Goal: Complete application form

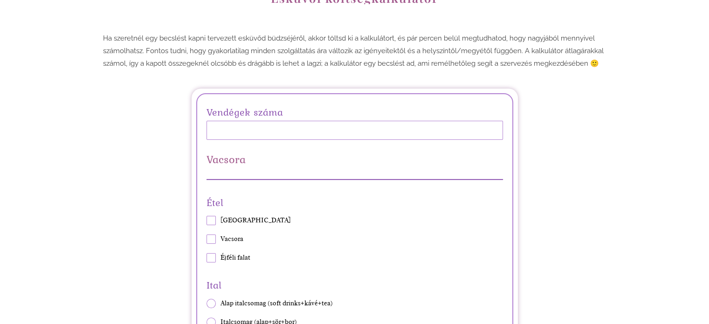
scroll to position [140, 0]
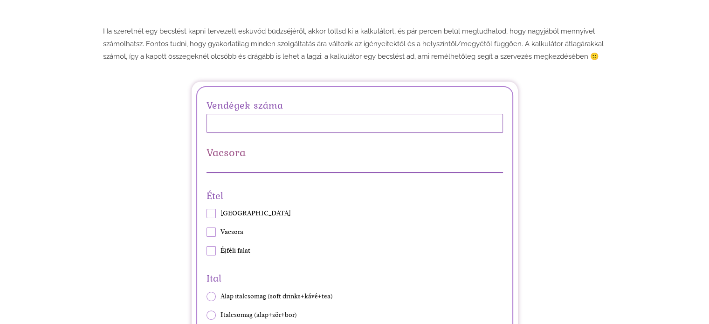
click at [317, 120] on input "Vendégek száma" at bounding box center [354, 123] width 296 height 19
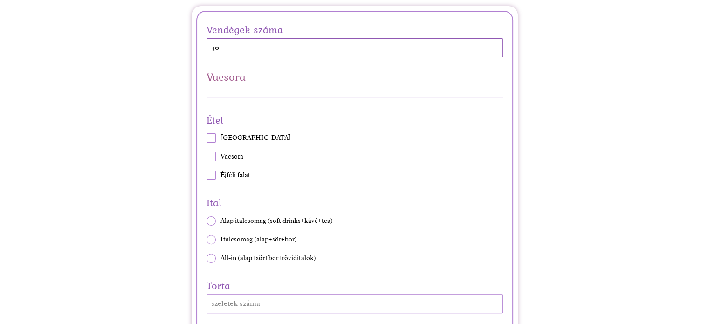
scroll to position [233, 0]
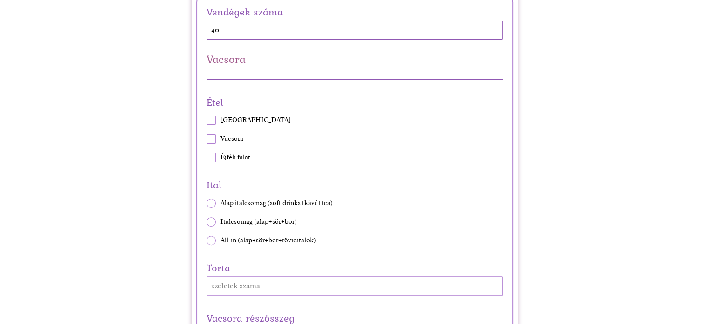
type input "40"
click at [208, 136] on span at bounding box center [210, 138] width 9 height 9
click at [206, 139] on input "Vacsora" at bounding box center [206, 139] width 0 height 0
checkbox input "true"
click at [212, 121] on span at bounding box center [210, 120] width 9 height 9
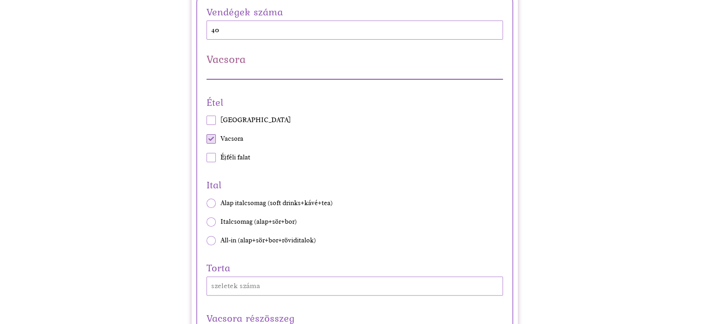
click at [206, 121] on input "[GEOGRAPHIC_DATA]" at bounding box center [206, 120] width 0 height 0
checkbox input "true"
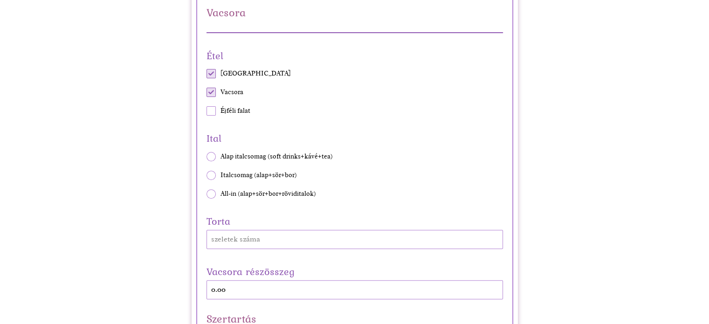
click at [209, 190] on span at bounding box center [210, 193] width 9 height 9
click at [206, 193] on input "All-in (alap+sör+bor+röviditalok)" at bounding box center [206, 193] width 0 height 0
radio input "true"
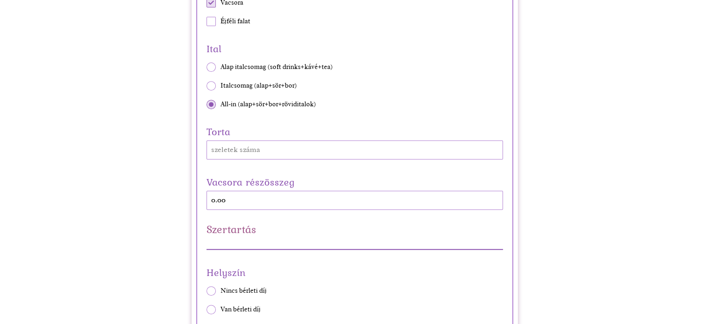
scroll to position [373, 0]
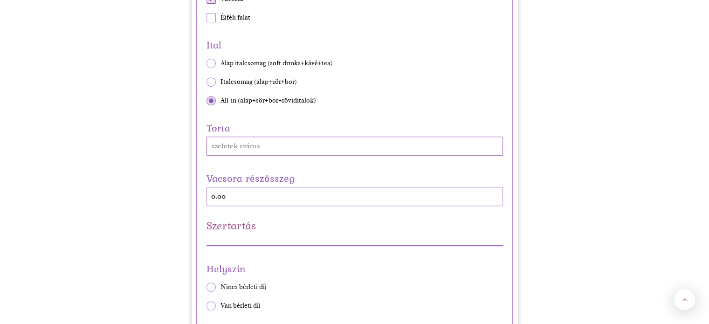
click at [268, 150] on input "Torta" at bounding box center [354, 145] width 296 height 19
type input "80"
click at [383, 204] on div "Vacsora részösszeg 0.00" at bounding box center [354, 188] width 296 height 36
click at [355, 187] on div "Vacsora részösszeg 0.00" at bounding box center [354, 188] width 296 height 36
click at [349, 196] on div "Vacsora részösszeg 0.00" at bounding box center [354, 188] width 296 height 36
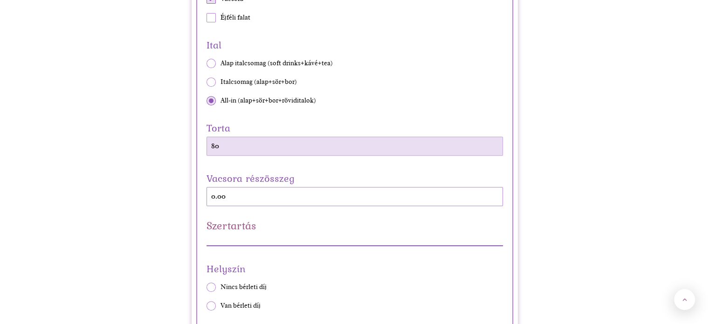
click at [286, 149] on input "80" at bounding box center [354, 145] width 296 height 19
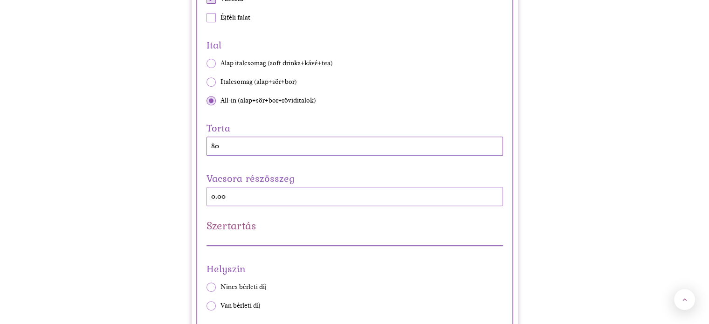
click at [319, 234] on div "Szertartás" at bounding box center [354, 233] width 296 height 26
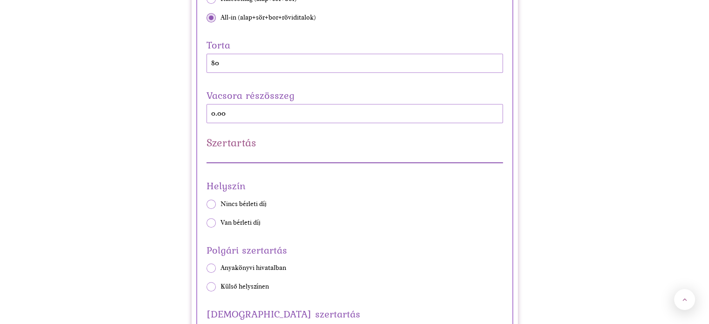
scroll to position [466, 0]
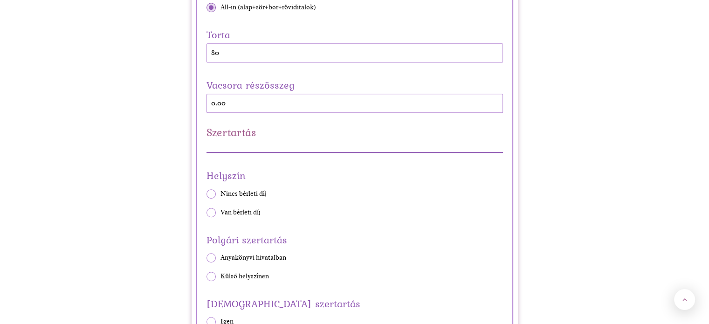
click at [249, 189] on span "Nincs bérleti díj" at bounding box center [243, 193] width 46 height 9
click at [206, 193] on input "Nincs bérleti díj" at bounding box center [206, 193] width 0 height 0
radio input "true"
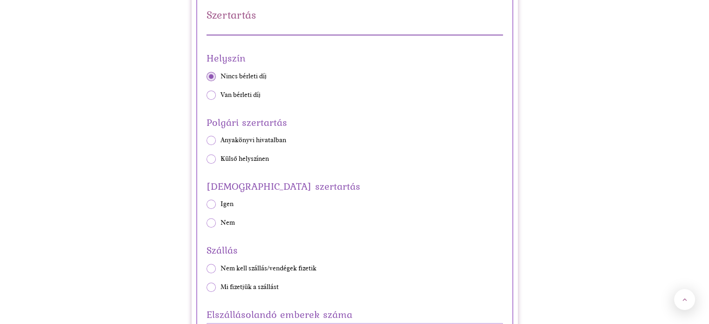
scroll to position [606, 0]
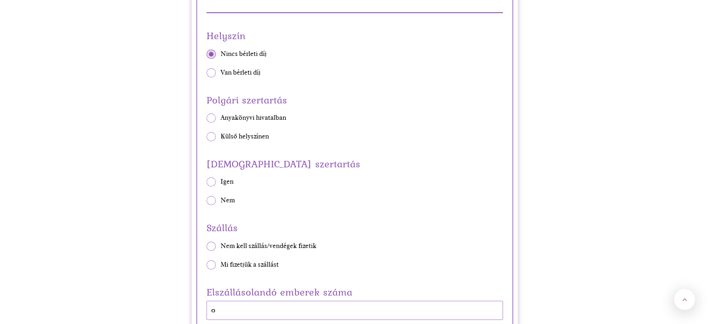
click at [261, 116] on span "Anyakönyvi hivatalban" at bounding box center [253, 117] width 66 height 9
click at [206, 117] on input "Anyakönyvi hivatalban" at bounding box center [206, 117] width 0 height 0
radio input "true"
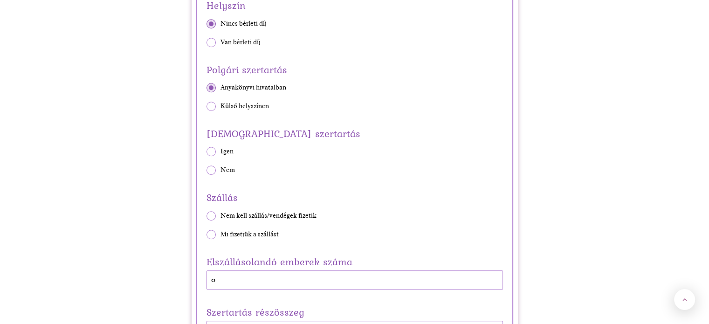
scroll to position [652, 0]
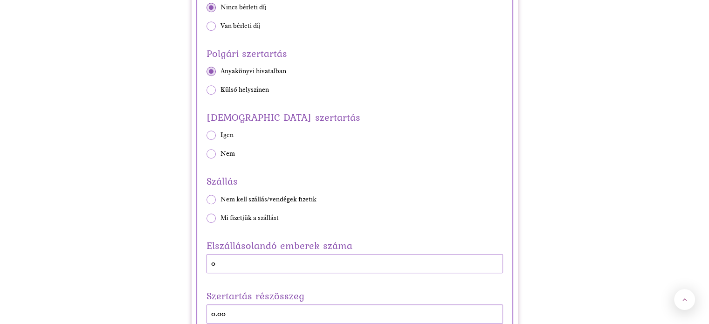
click at [224, 156] on span "Nem" at bounding box center [227, 153] width 14 height 9
click at [206, 154] on input "Nem" at bounding box center [206, 154] width 0 height 0
radio input "true"
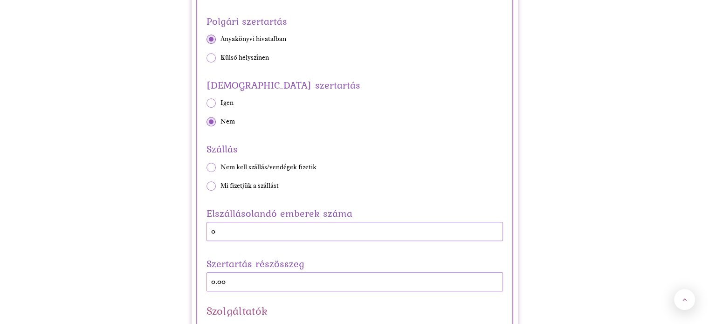
scroll to position [699, 0]
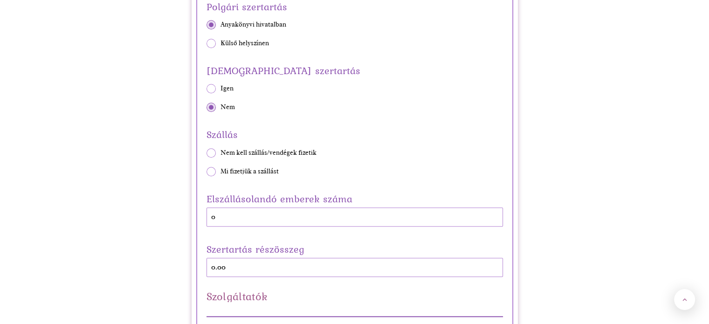
click at [230, 149] on span "Nem kell szállás/vendégek fizetik" at bounding box center [268, 152] width 96 height 9
click at [206, 152] on input "Nem kell szállás/vendégek fizetik" at bounding box center [206, 152] width 0 height 0
radio input "true"
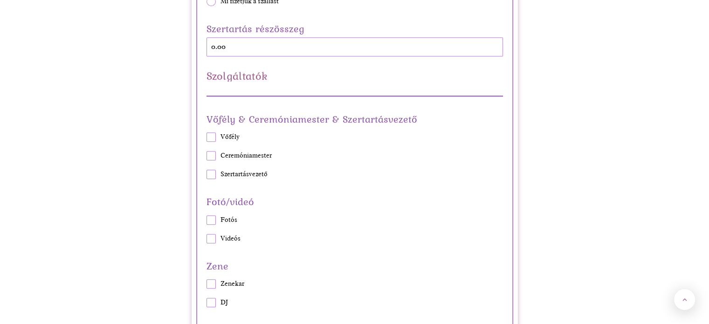
scroll to position [885, 0]
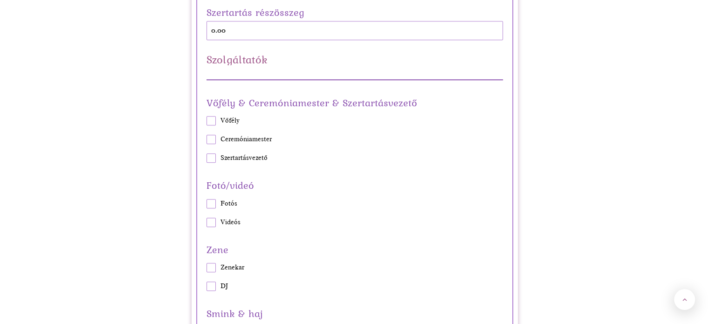
click at [211, 117] on span at bounding box center [210, 120] width 9 height 9
click at [206, 121] on input "Vőfély" at bounding box center [206, 121] width 0 height 0
checkbox input "true"
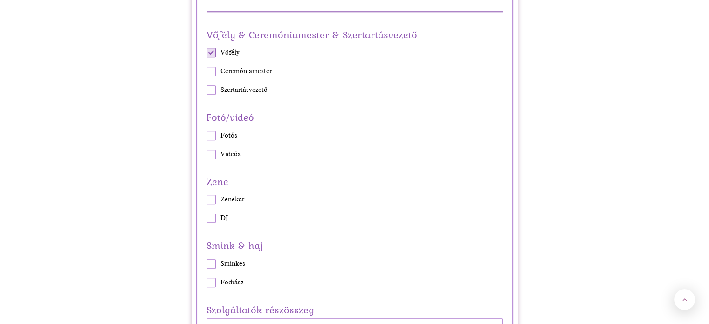
scroll to position [978, 0]
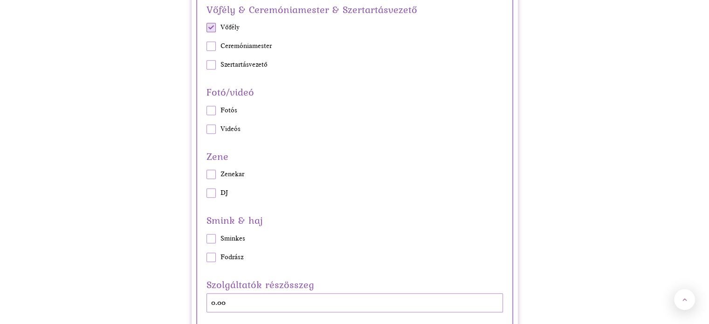
click at [216, 107] on div "Fotó/videó [PERSON_NAME]" at bounding box center [354, 108] width 296 height 50
click at [215, 106] on span at bounding box center [210, 110] width 9 height 9
click at [206, 110] on input "Fotós" at bounding box center [206, 110] width 0 height 0
checkbox input "true"
click at [208, 130] on span at bounding box center [210, 128] width 9 height 9
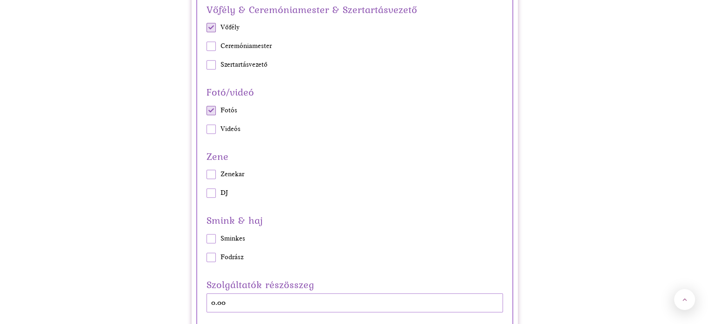
click at [206, 129] on input "Videós" at bounding box center [206, 129] width 0 height 0
checkbox input "true"
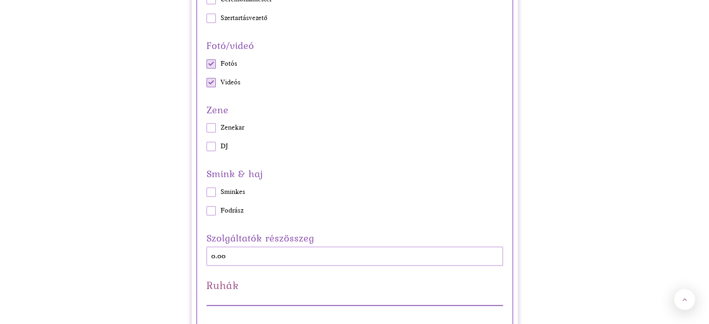
click at [212, 123] on span at bounding box center [210, 127] width 9 height 9
click at [206, 128] on input "Zenekar" at bounding box center [206, 128] width 0 height 0
checkbox input "true"
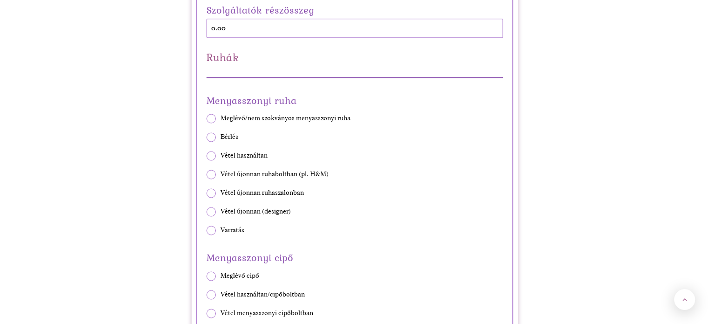
scroll to position [1258, 0]
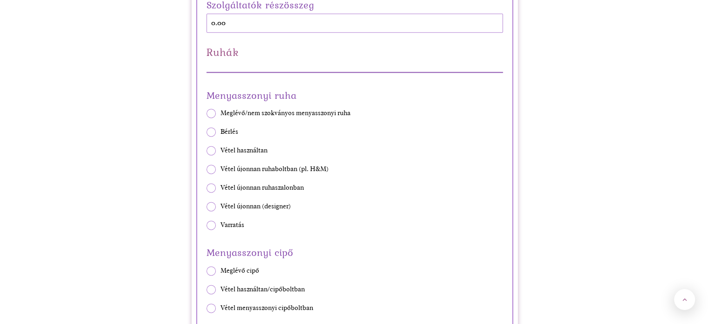
click at [305, 167] on span "Vétel újonnan ruhaboltban (pl. H&M)" at bounding box center [274, 168] width 108 height 9
click at [206, 169] on input "Vétel újonnan ruhaboltban (pl. H&M)" at bounding box center [206, 169] width 0 height 0
click at [306, 164] on span "Vétel újonnan ruhaboltban (pl. H&M)" at bounding box center [274, 168] width 108 height 9
click at [206, 169] on input "Vétel újonnan ruhaboltban (pl. H&M)" at bounding box center [206, 169] width 0 height 0
radio input "true"
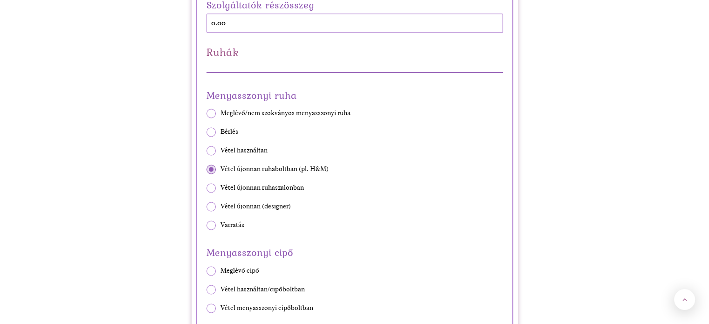
click at [221, 225] on span "Varratás" at bounding box center [232, 224] width 24 height 9
click at [206, 225] on input "Varratás" at bounding box center [206, 225] width 0 height 0
radio input "true"
click at [230, 127] on span "Bérlés" at bounding box center [229, 131] width 18 height 9
click at [206, 132] on input "Bérlés" at bounding box center [206, 132] width 0 height 0
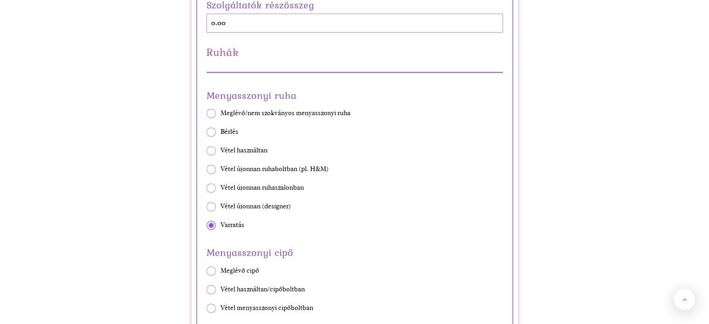
radio input "true"
click at [261, 109] on span "Meglévő/nem szokványos menyasszonyi ruha" at bounding box center [285, 113] width 130 height 9
click at [206, 113] on input "Meglévő/nem szokványos menyasszonyi ruha" at bounding box center [206, 113] width 0 height 0
radio input "true"
click at [249, 149] on span "Vétel használtan" at bounding box center [243, 150] width 47 height 9
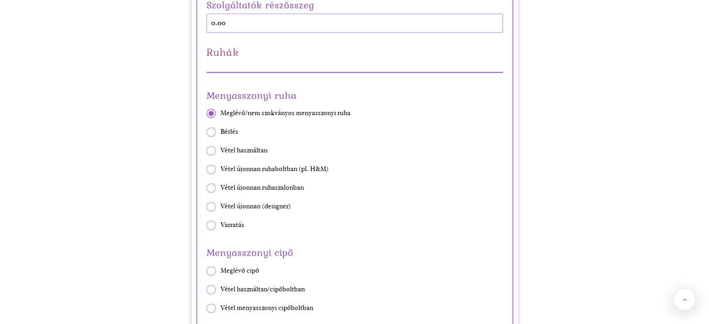
click at [206, 150] on input "Vétel használtan" at bounding box center [206, 150] width 0 height 0
radio input "true"
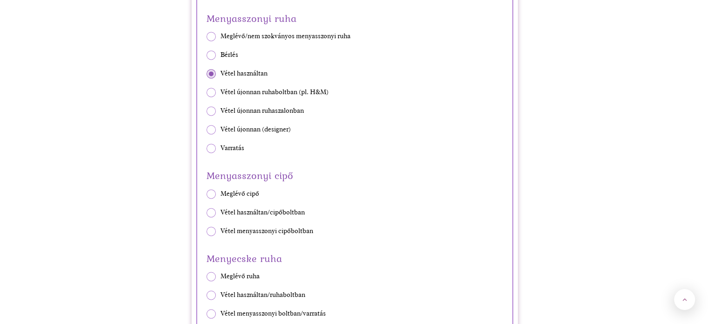
scroll to position [1351, 0]
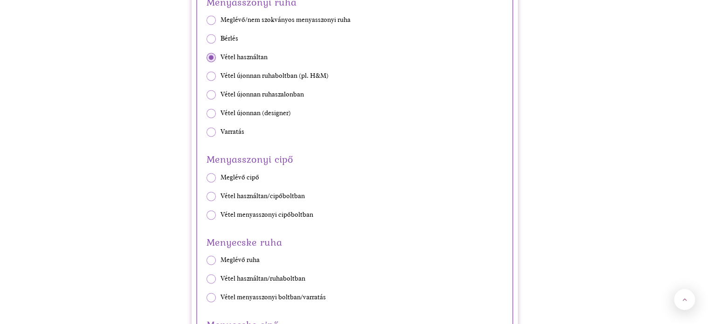
click at [236, 175] on span "Meglévő cipő" at bounding box center [239, 177] width 39 height 9
click at [206, 177] on input "Meglévő cipő" at bounding box center [206, 177] width 0 height 0
radio input "true"
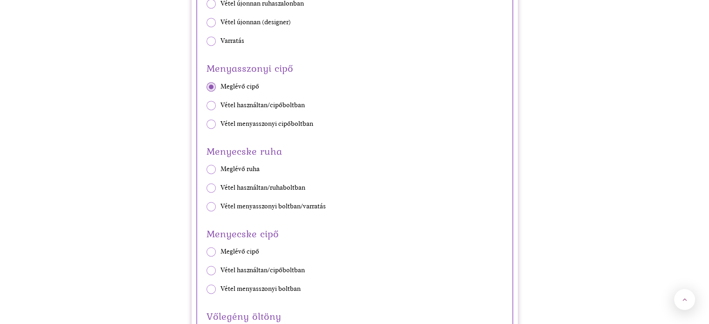
scroll to position [1444, 0]
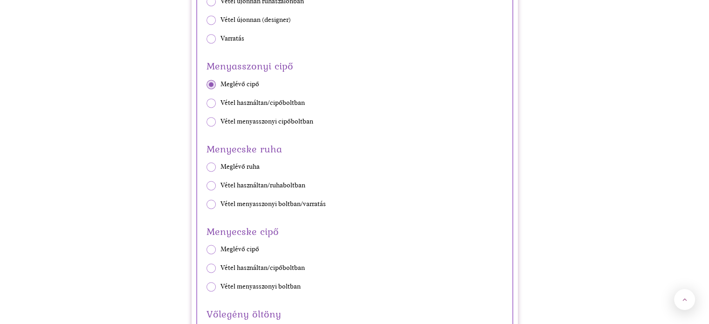
click at [220, 165] on span "Meglévő ruha" at bounding box center [239, 166] width 39 height 9
click at [206, 167] on input "Meglévő ruha" at bounding box center [206, 167] width 0 height 0
radio input "true"
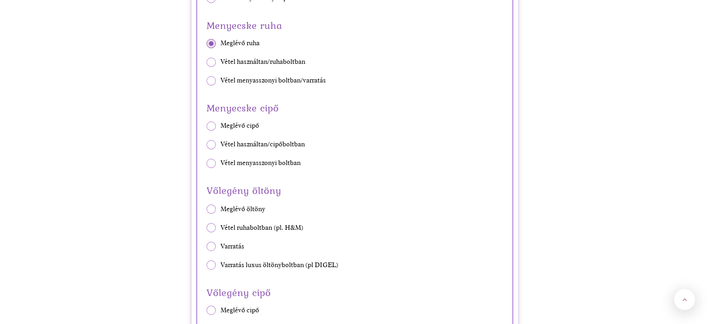
scroll to position [1584, 0]
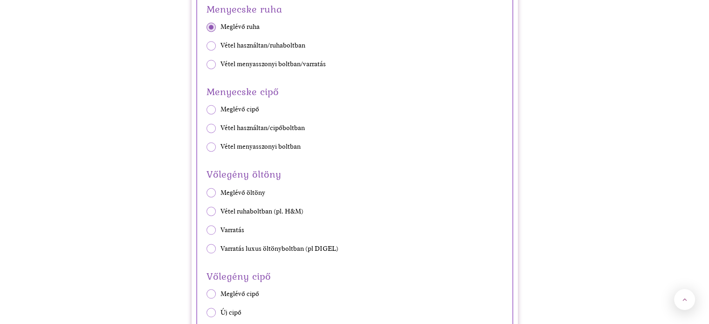
click at [238, 109] on span "Meglévő cipő" at bounding box center [239, 109] width 39 height 9
click at [206, 109] on input "Meglévő cipő" at bounding box center [206, 109] width 0 height 0
radio input "true"
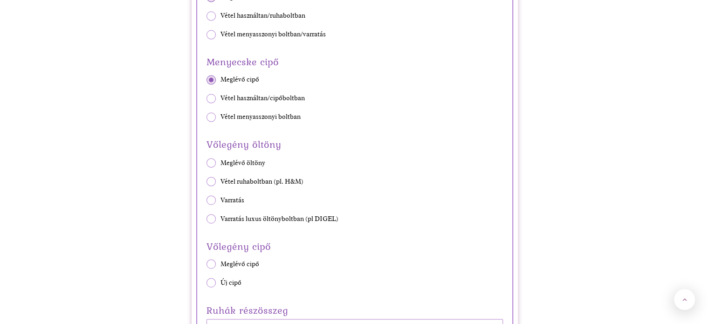
scroll to position [1677, 0]
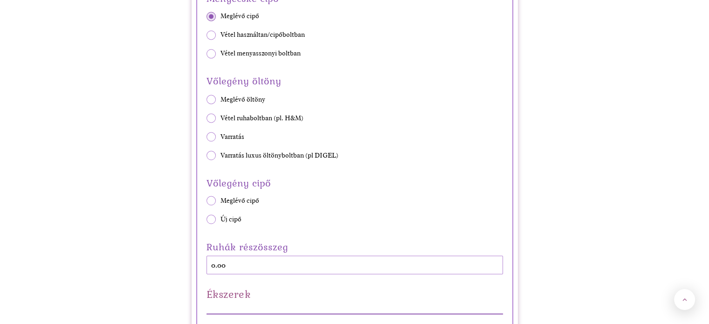
click at [252, 96] on span "Meglévő öltöny" at bounding box center [242, 99] width 45 height 9
click at [206, 99] on input "Meglévő öltöny" at bounding box center [206, 99] width 0 height 0
radio input "true"
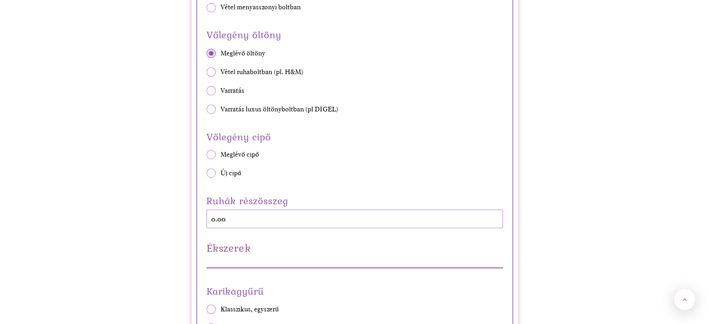
scroll to position [1724, 0]
click at [248, 153] on span "Meglévő cipő" at bounding box center [239, 153] width 39 height 9
click at [206, 154] on input "Meglévő cipő" at bounding box center [206, 154] width 0 height 0
radio input "true"
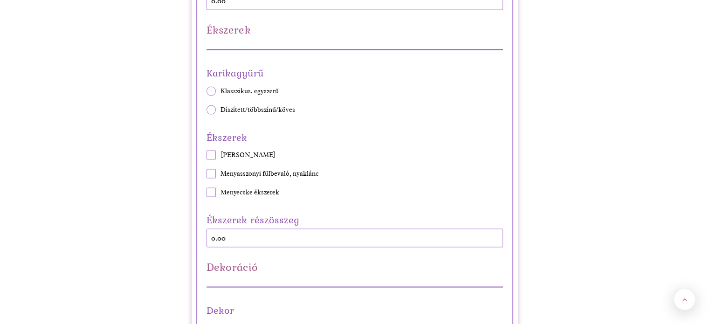
scroll to position [1956, 0]
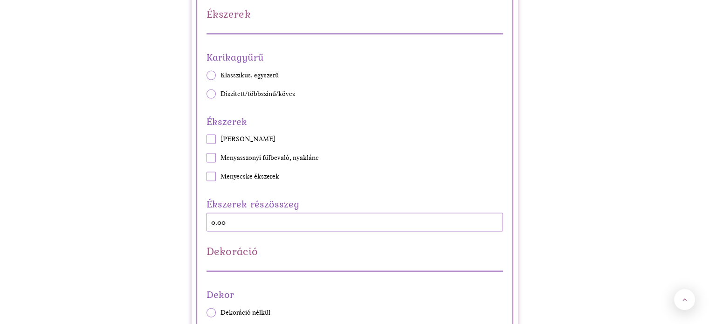
click at [254, 67] on div "Karikagyűrű Klasszikus, egyszerű Díszített/többszínű/köves" at bounding box center [354, 73] width 296 height 50
click at [252, 74] on span "Klasszikus, egyszerű" at bounding box center [249, 75] width 58 height 9
click at [206, 75] on input "Klasszikus, egyszerű" at bounding box center [206, 75] width 0 height 0
radio input "true"
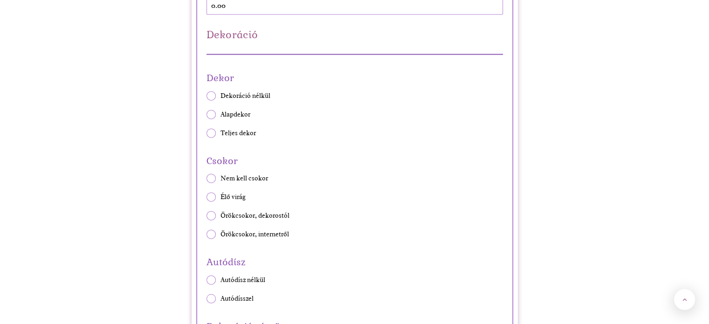
scroll to position [2189, 0]
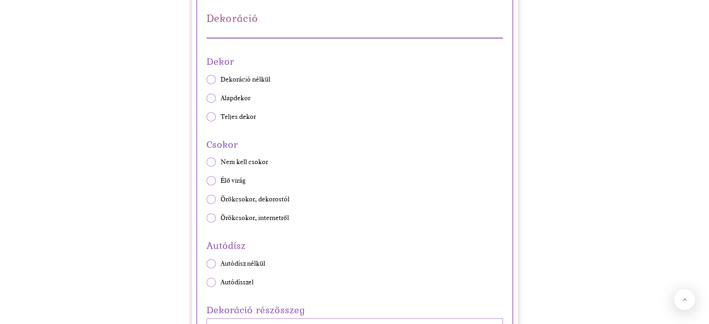
click at [242, 98] on span "Alapdekor" at bounding box center [235, 98] width 30 height 9
click at [206, 98] on input "Alapdekor" at bounding box center [206, 98] width 0 height 0
radio input "true"
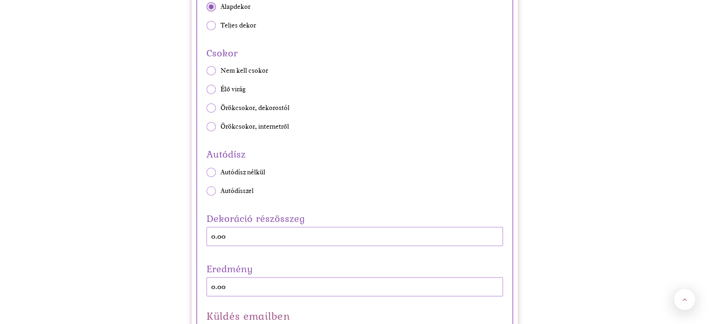
scroll to position [2283, 0]
click at [235, 121] on span "Örökcsokor, internetről" at bounding box center [254, 124] width 68 height 9
click at [206, 125] on input "Örökcsokor, internetről" at bounding box center [206, 125] width 0 height 0
radio input "true"
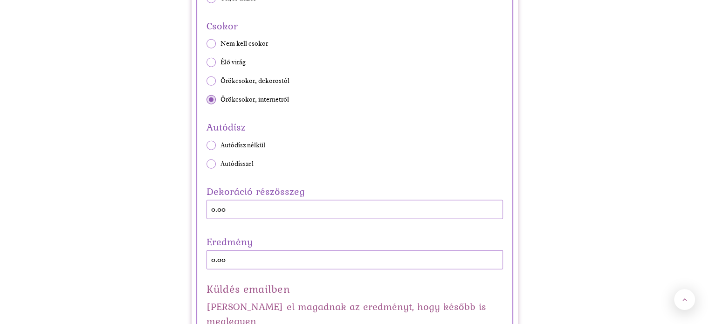
scroll to position [2329, 0]
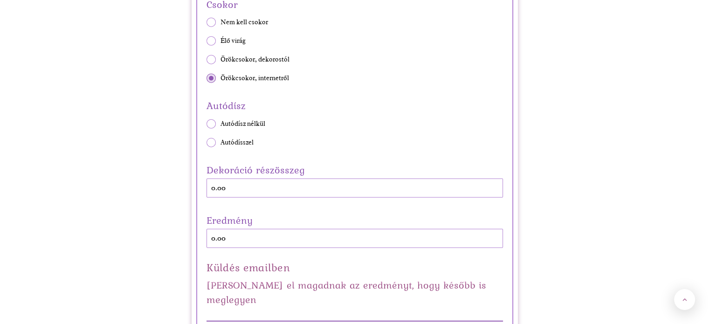
click at [231, 139] on span "Autódísszel" at bounding box center [236, 142] width 33 height 9
click at [206, 142] on input "Autódísszel" at bounding box center [206, 142] width 0 height 0
radio input "true"
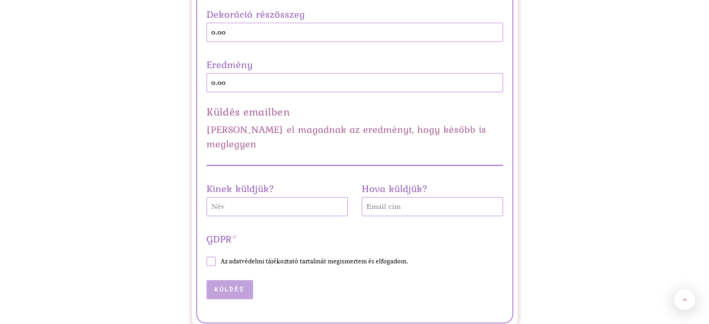
scroll to position [2469, 0]
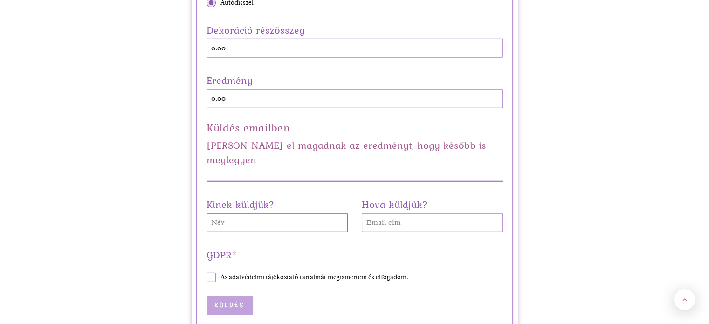
click at [294, 213] on input "Kinek küldjük?" at bounding box center [276, 222] width 141 height 19
type input "[PERSON_NAME]"
type input "[EMAIL_ADDRESS][DOMAIN_NAME]"
click at [206, 273] on span at bounding box center [210, 277] width 9 height 9
click at [206, 277] on input "Az adatvédelmi tájékoztató tartalmát megismertem és elfogadom." at bounding box center [206, 277] width 0 height 0
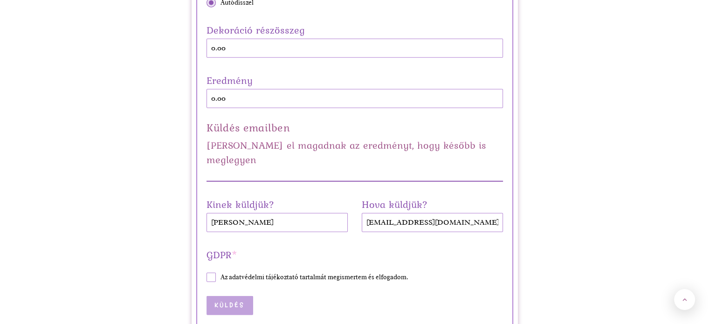
checkbox input "true"
click at [220, 296] on button "Küldés" at bounding box center [229, 305] width 47 height 19
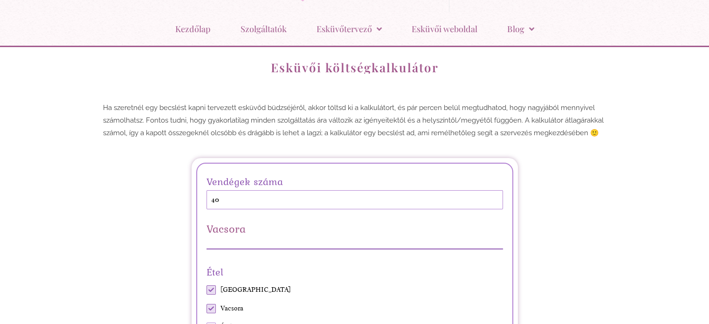
scroll to position [41, 0]
